Goal: Task Accomplishment & Management: Manage account settings

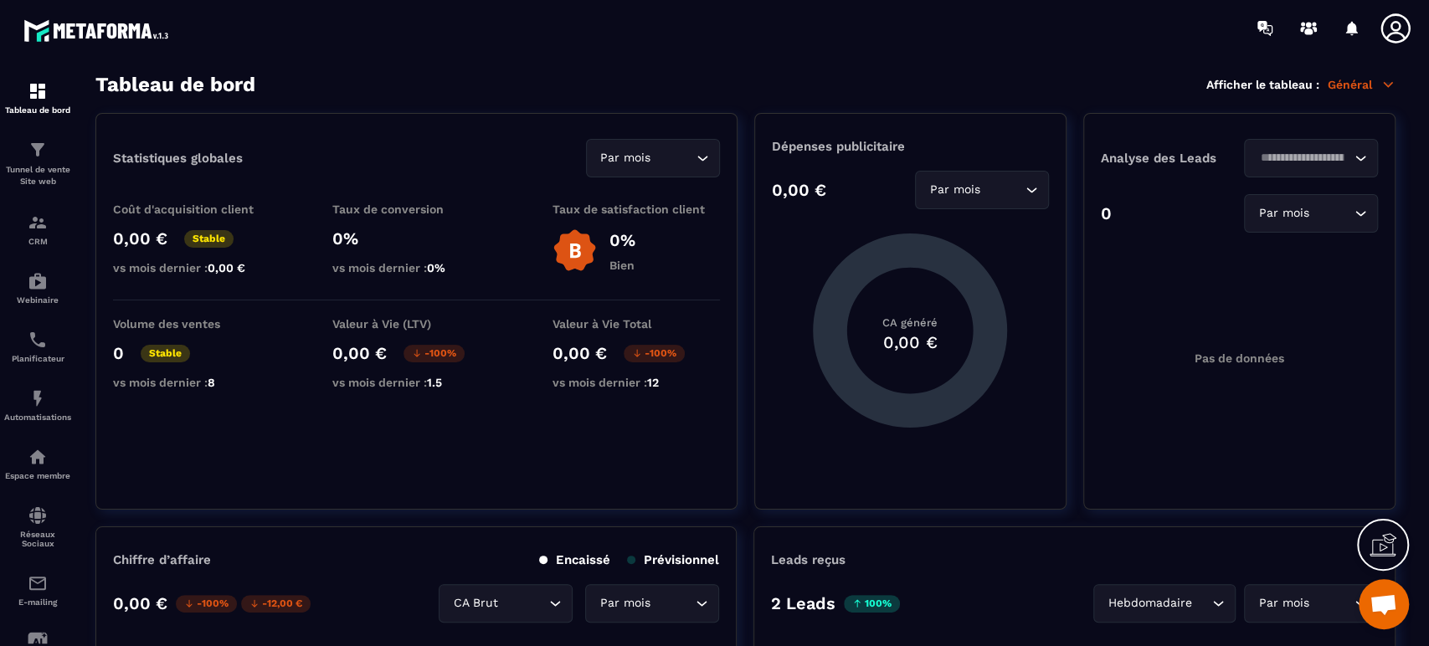
click at [37, 165] on p "Tunnel de vente Site web" at bounding box center [37, 175] width 67 height 23
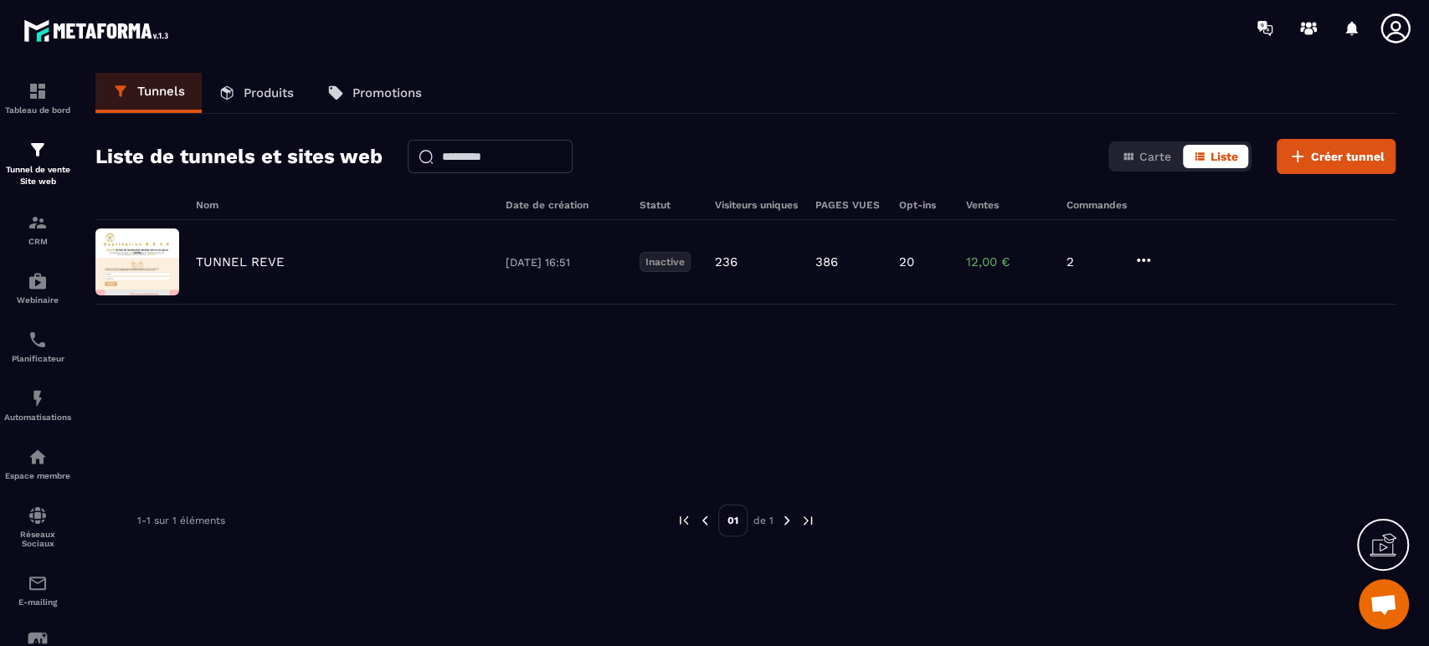
click at [208, 264] on p "TUNNEL REVE" at bounding box center [240, 262] width 89 height 15
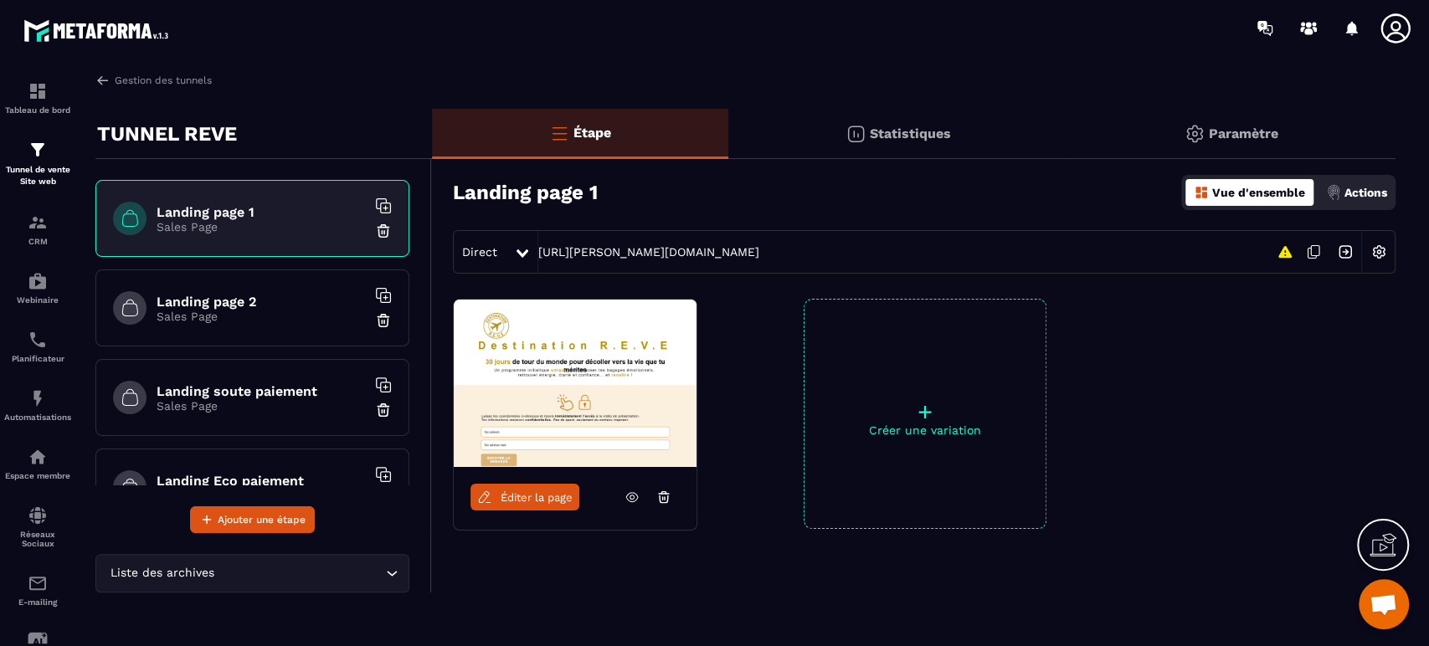
click at [236, 296] on h6 "Landing page 2" at bounding box center [261, 302] width 209 height 16
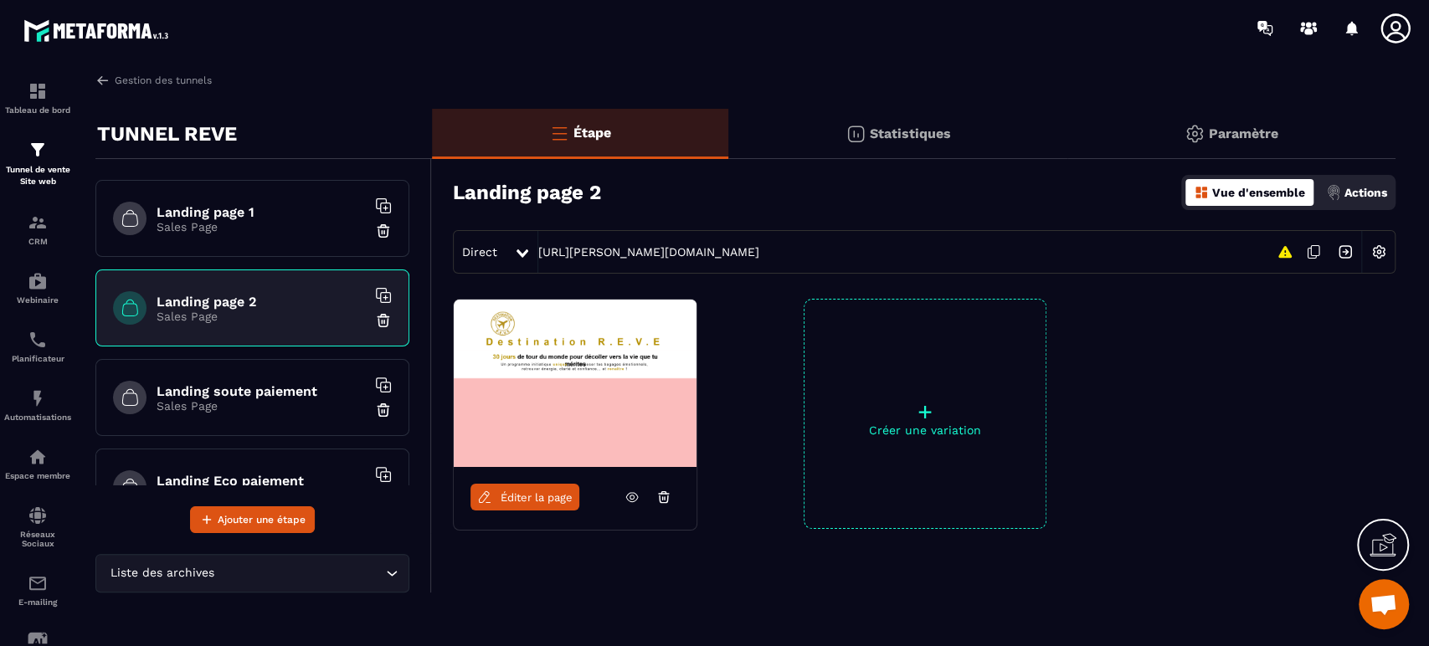
click at [252, 376] on div "Landing soute paiement Sales Page" at bounding box center [252, 397] width 314 height 77
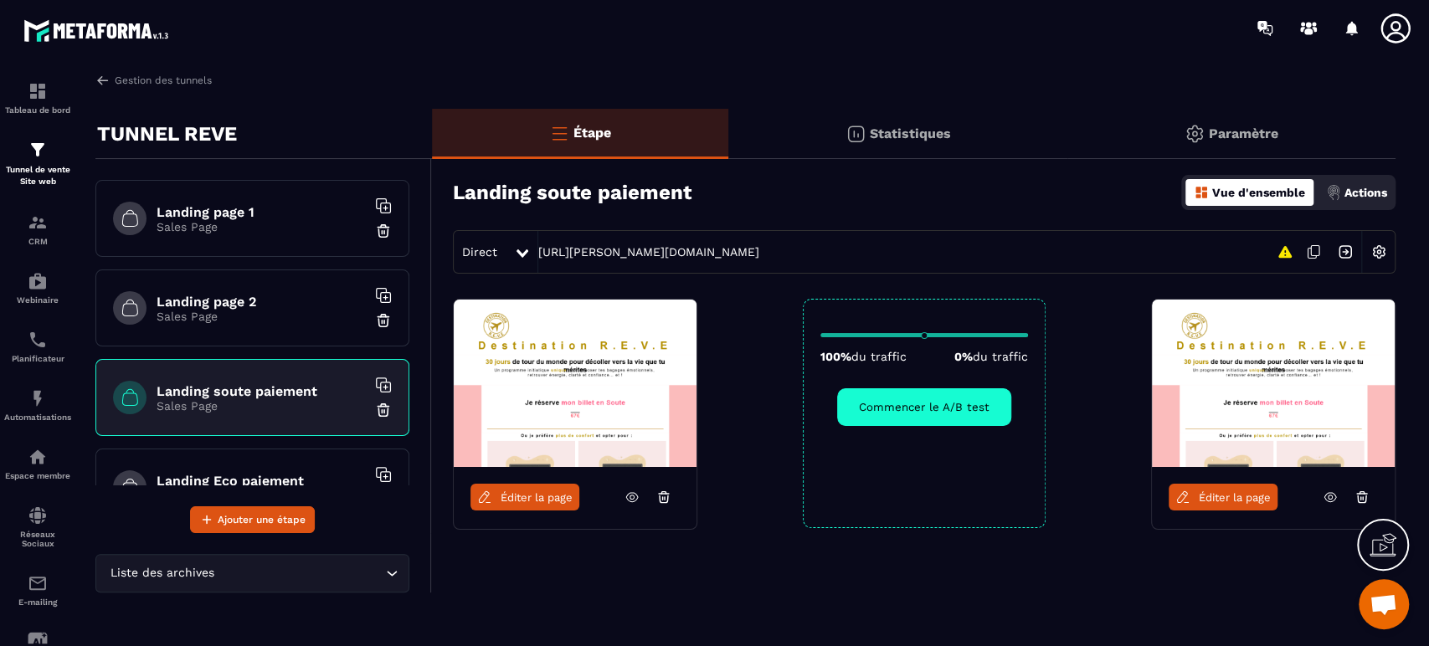
click at [1359, 484] on div at bounding box center [1362, 497] width 32 height 27
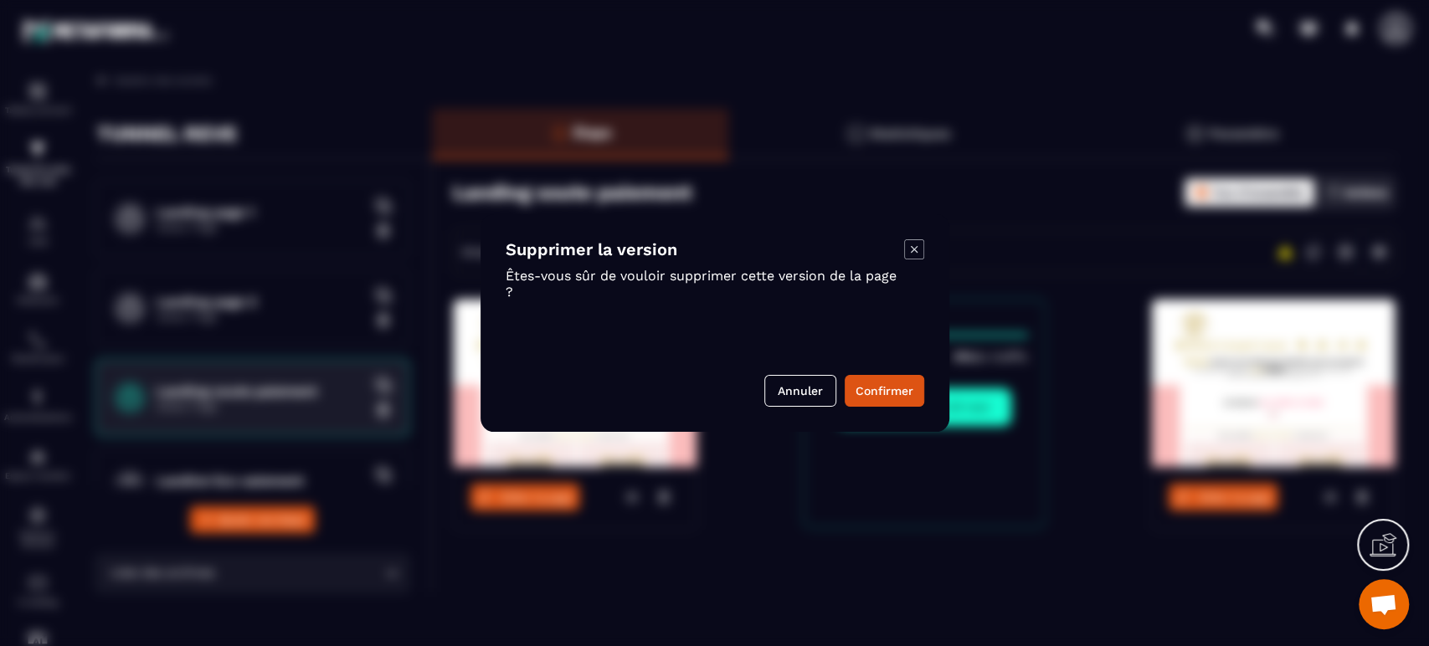
click at [876, 393] on button "Confirmer" at bounding box center [885, 391] width 80 height 32
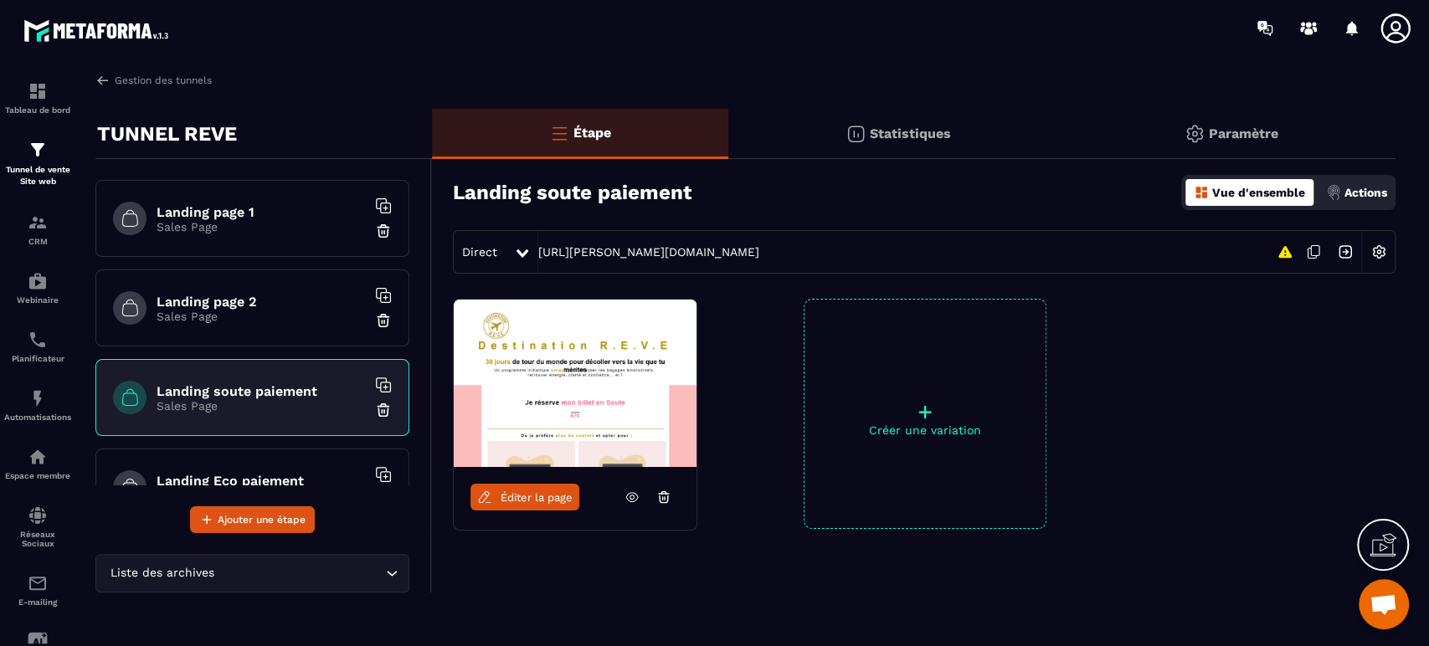
click at [1387, 553] on icon at bounding box center [1383, 545] width 27 height 27
click at [1019, 390] on icon at bounding box center [1020, 386] width 20 height 20
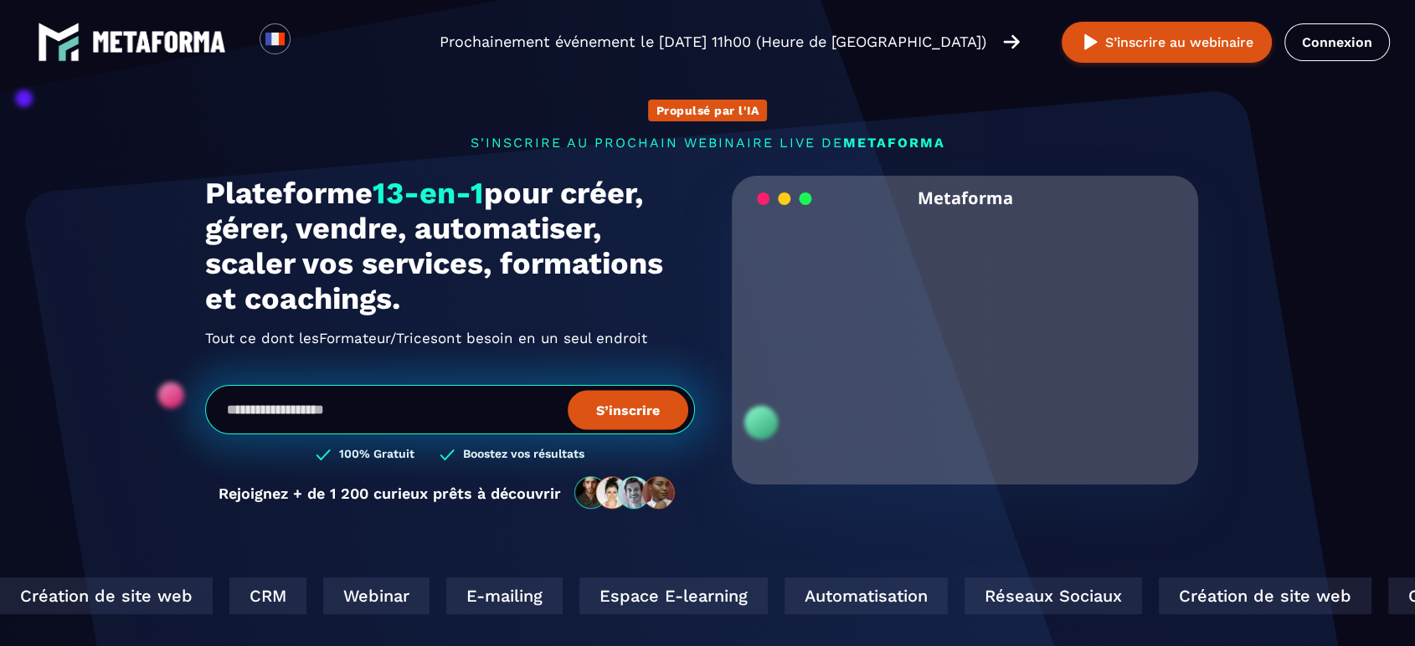
click at [1345, 46] on link "Connexion" at bounding box center [1336, 42] width 105 height 38
